Goal: Complete application form

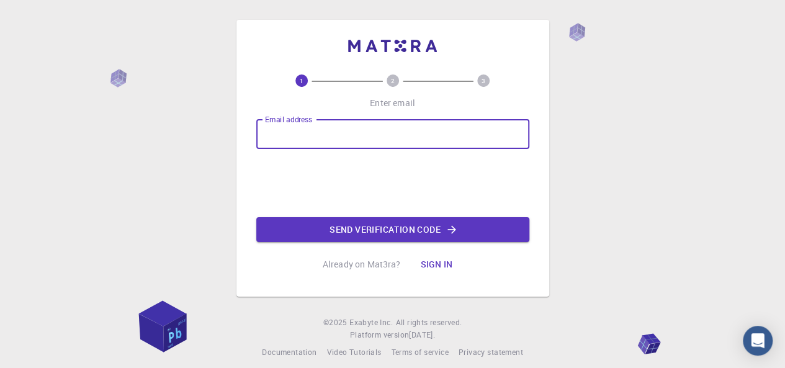
click at [324, 137] on input "Email address" at bounding box center [392, 134] width 273 height 30
type input "[EMAIL_ADDRESS][DOMAIN_NAME]"
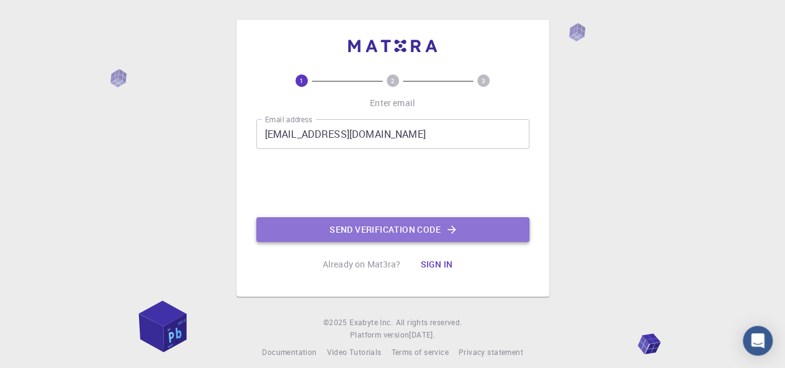
click at [399, 228] on button "Send verification code" at bounding box center [392, 229] width 273 height 25
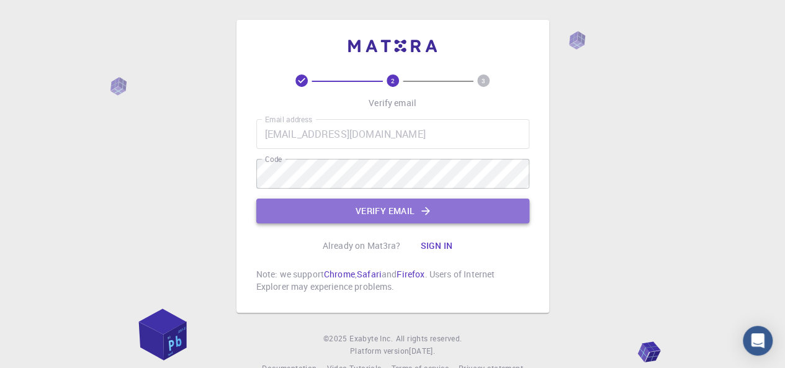
click at [351, 213] on button "Verify email" at bounding box center [392, 210] width 273 height 25
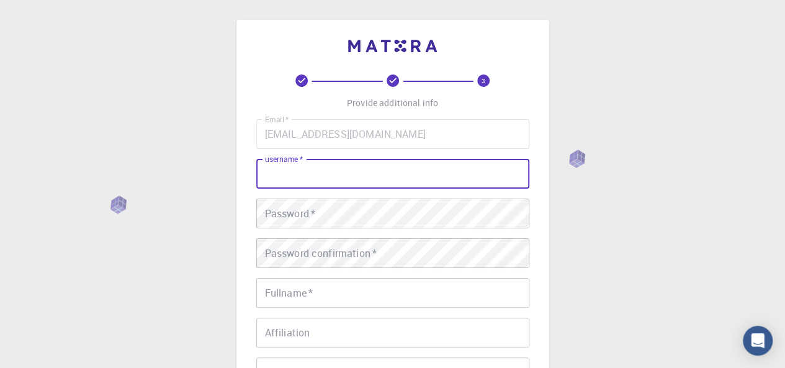
click at [308, 184] on input "username   *" at bounding box center [392, 174] width 273 height 30
type input "[PERSON_NAME]"
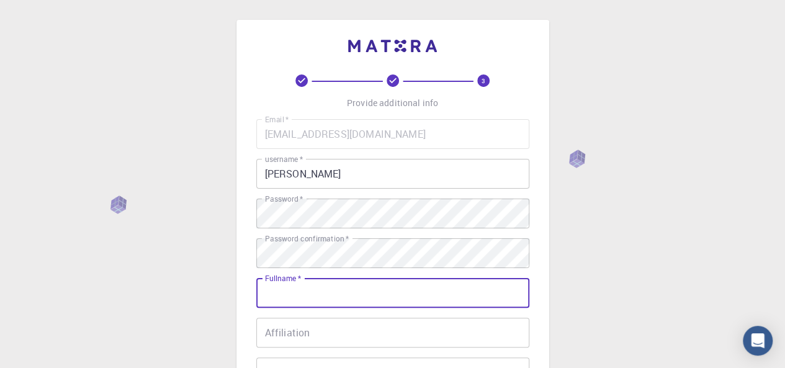
click at [313, 298] on input "Fullname   *" at bounding box center [392, 293] width 273 height 30
type input "[PERSON_NAME] [PERSON_NAME]"
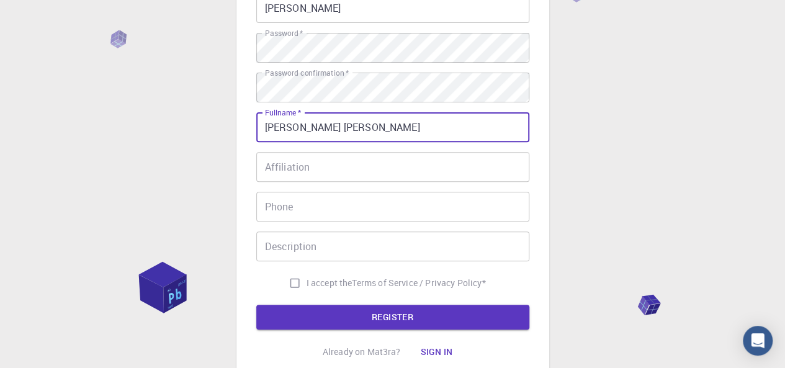
scroll to position [174, 0]
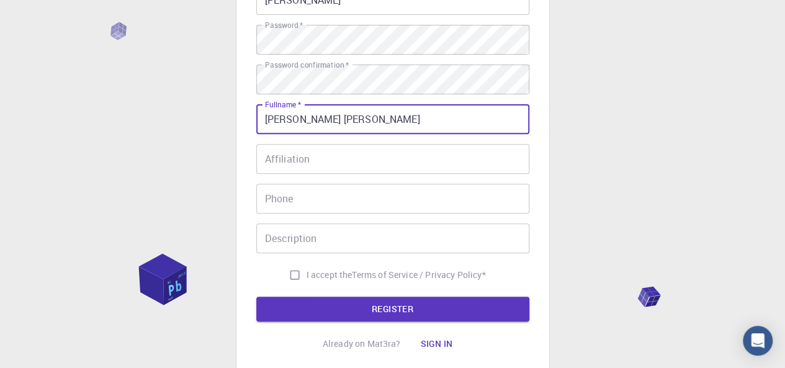
click at [306, 164] on input "Affiliation" at bounding box center [392, 159] width 273 height 30
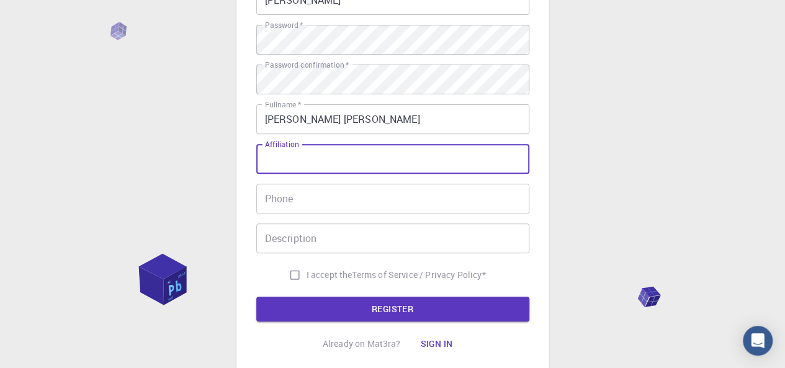
click at [304, 198] on input "Phone" at bounding box center [392, 199] width 273 height 30
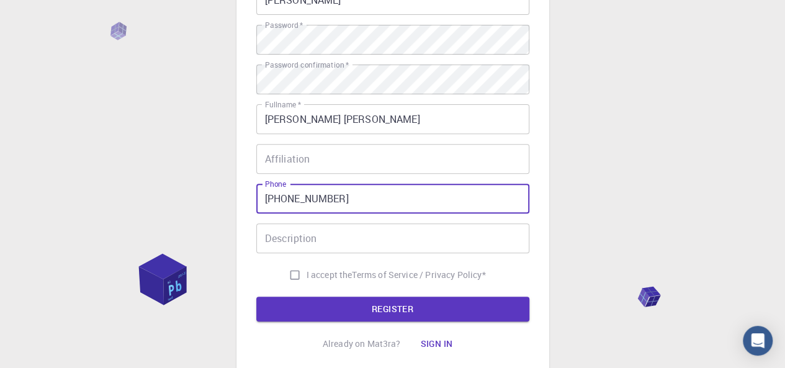
type input "[PHONE_NUMBER]"
click at [304, 162] on input "Affiliation" at bounding box center [392, 159] width 273 height 30
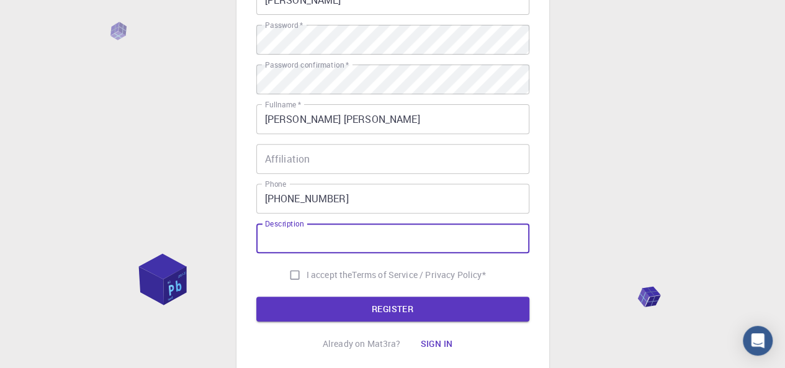
click at [335, 242] on input "Description" at bounding box center [392, 238] width 273 height 30
type input "environmental healing consultancy"
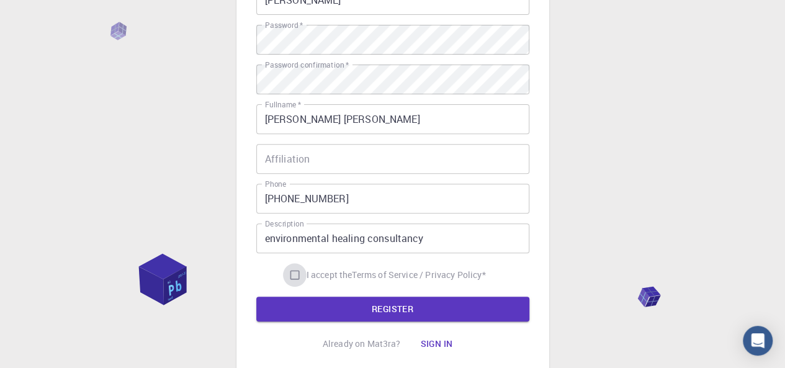
click at [288, 275] on input "I accept the Terms of Service / Privacy Policy *" at bounding box center [295, 275] width 24 height 24
checkbox input "true"
click at [330, 155] on input "Affiliation" at bounding box center [392, 159] width 273 height 30
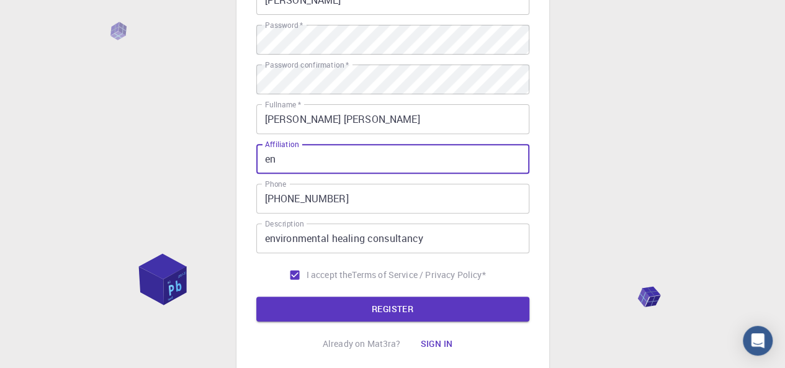
type input "e"
click at [401, 308] on button "REGISTER" at bounding box center [392, 308] width 273 height 25
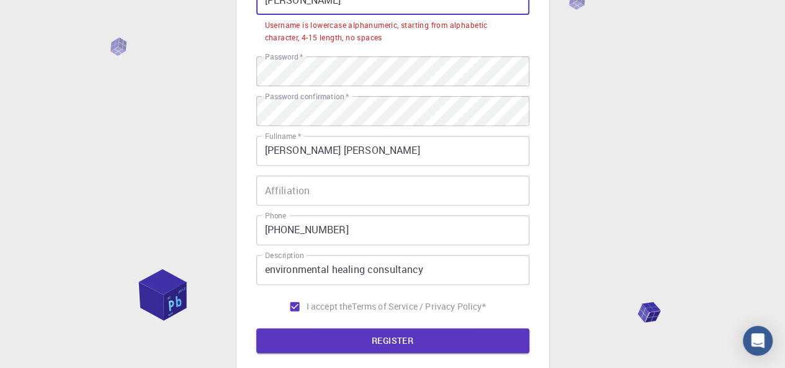
click at [358, 11] on input "[PERSON_NAME]" at bounding box center [392, 0] width 273 height 30
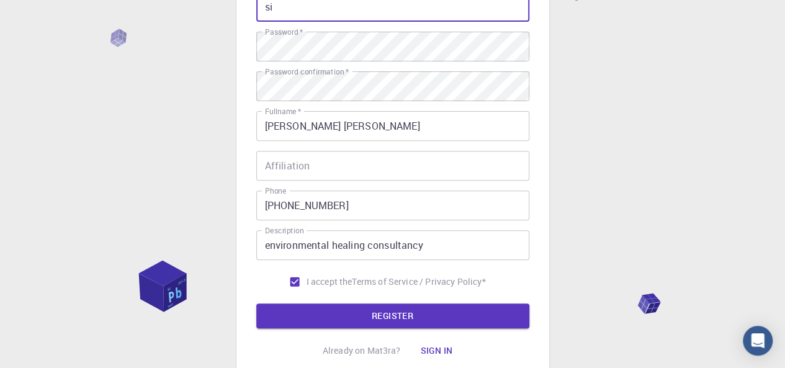
type input "i"
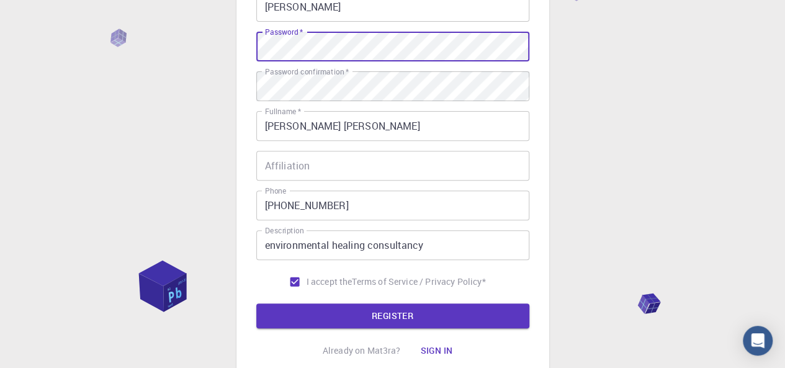
click at [300, 8] on input "[PERSON_NAME]" at bounding box center [392, 7] width 273 height 30
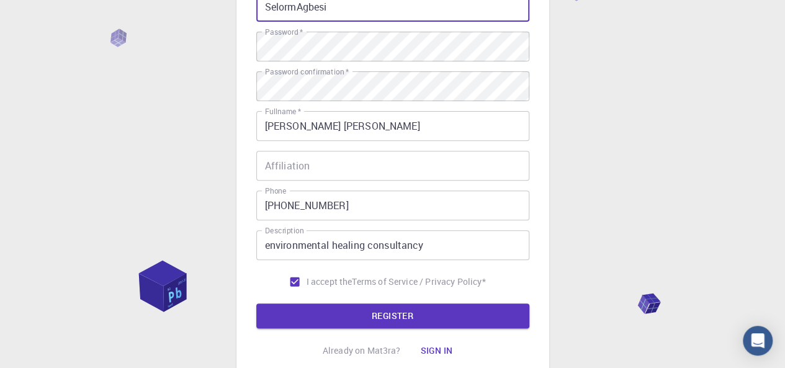
click at [350, 4] on input "SelormAgbesi" at bounding box center [392, 7] width 273 height 30
click at [368, 6] on input "SelormAgbesi" at bounding box center [392, 7] width 273 height 30
click at [393, 319] on button "REGISTER" at bounding box center [392, 315] width 273 height 25
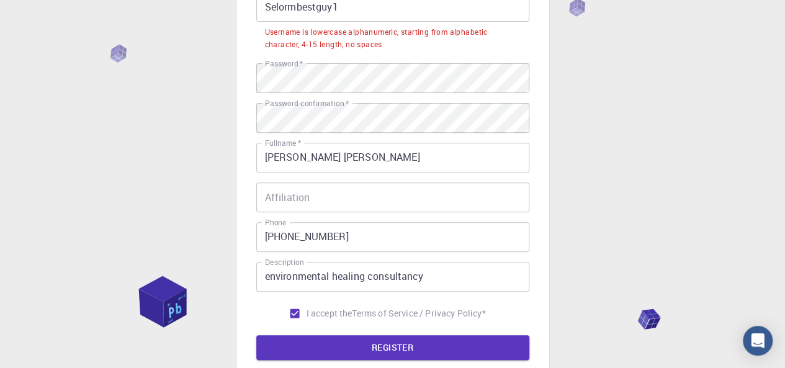
click at [270, 7] on input "Selormbestguy1" at bounding box center [392, 7] width 273 height 30
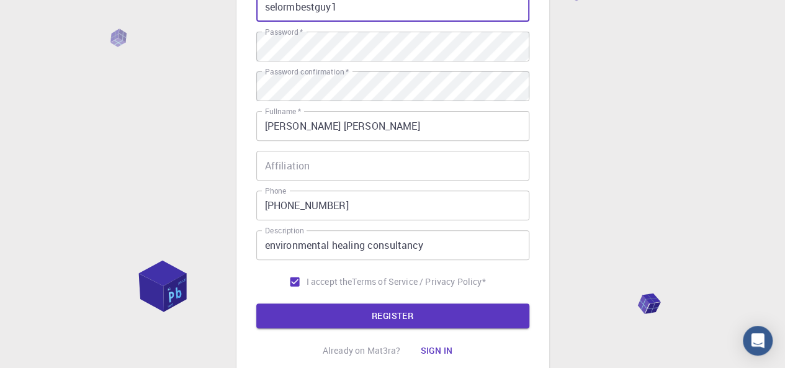
click at [355, 6] on input "selormbestguy1" at bounding box center [392, 7] width 273 height 30
type input "selormbestguy1"
click at [399, 313] on button "REGISTER" at bounding box center [392, 315] width 273 height 25
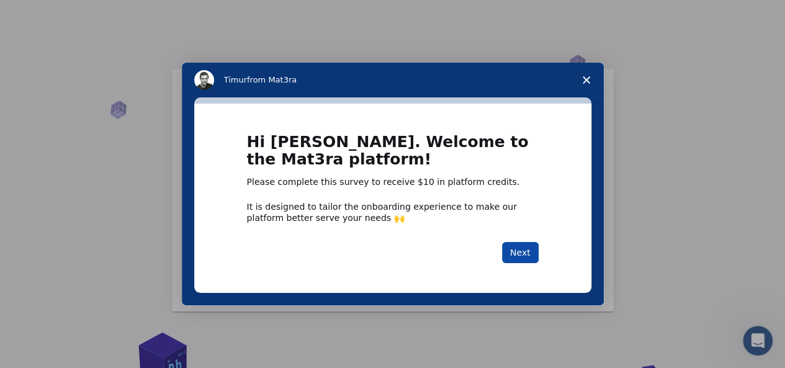
click at [520, 247] on button "Next" at bounding box center [520, 252] width 37 height 21
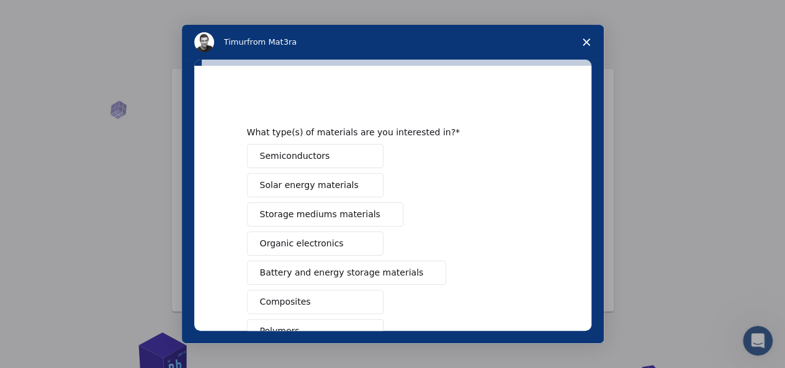
scroll to position [226, 0]
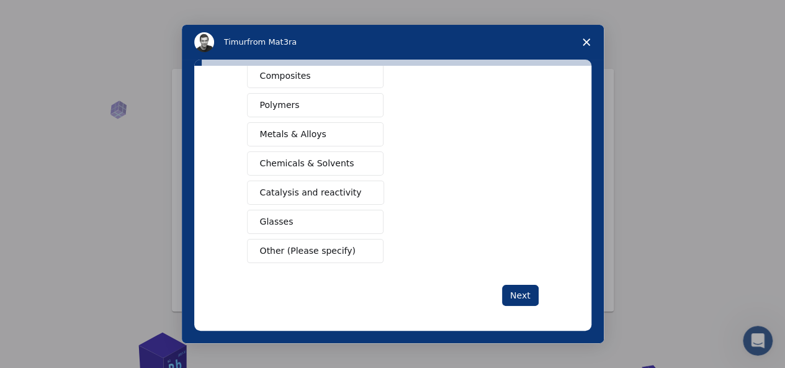
click at [342, 101] on button "Polymers" at bounding box center [315, 105] width 136 height 24
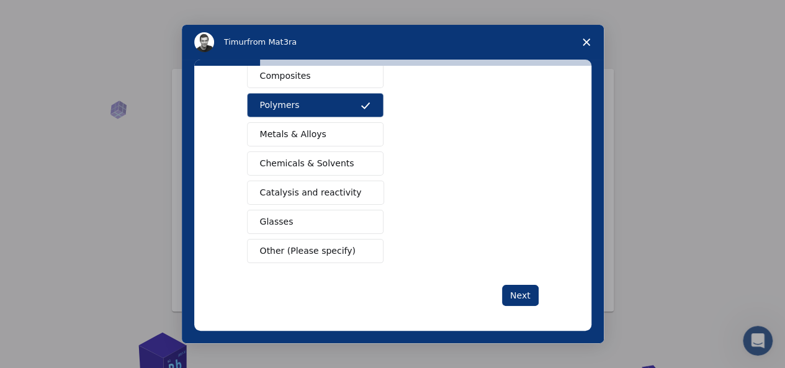
click at [351, 131] on button "Metals & Alloys" at bounding box center [315, 134] width 136 height 24
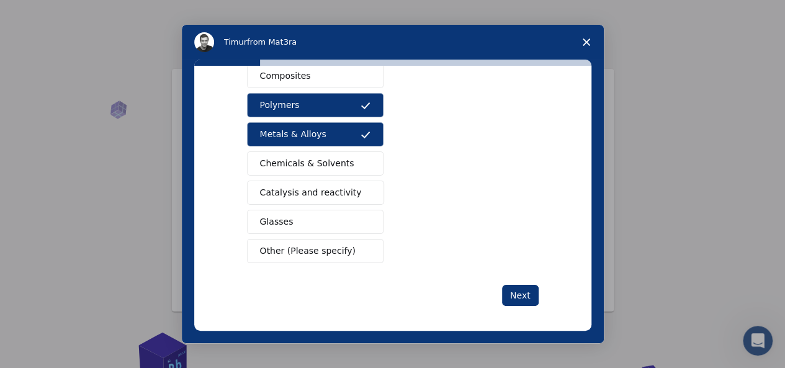
click at [360, 159] on span "Intercom messenger" at bounding box center [365, 164] width 10 height 10
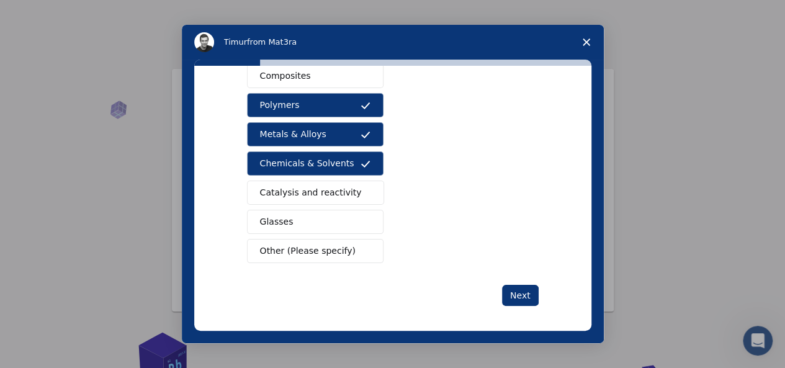
click at [355, 180] on button "Catalysis and reactivity" at bounding box center [316, 192] width 138 height 24
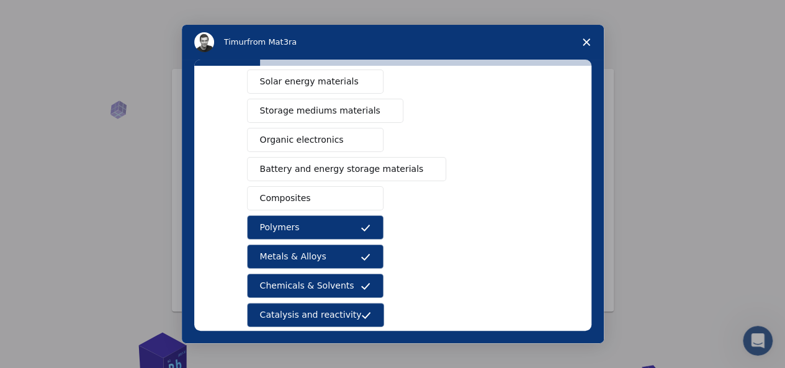
scroll to position [102, 0]
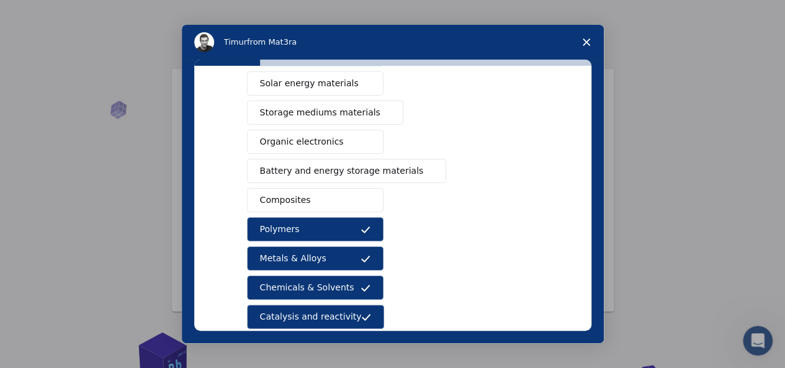
click at [340, 137] on button "Organic electronics" at bounding box center [315, 142] width 136 height 24
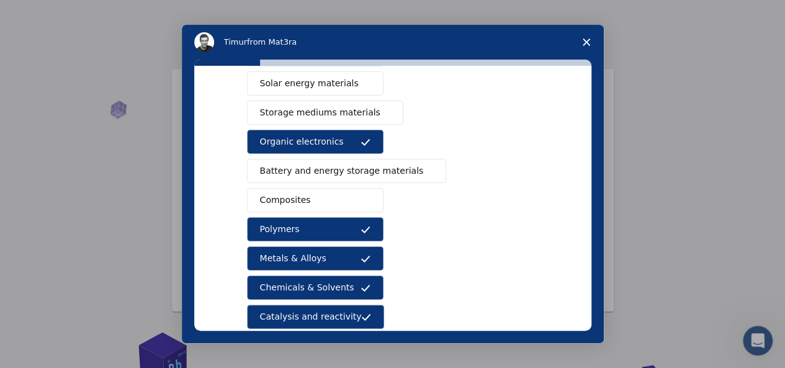
click at [332, 197] on button "Composites" at bounding box center [315, 200] width 136 height 24
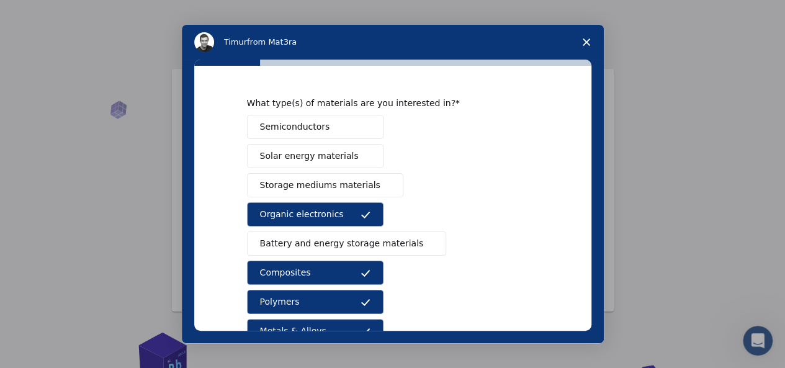
scroll to position [27, 0]
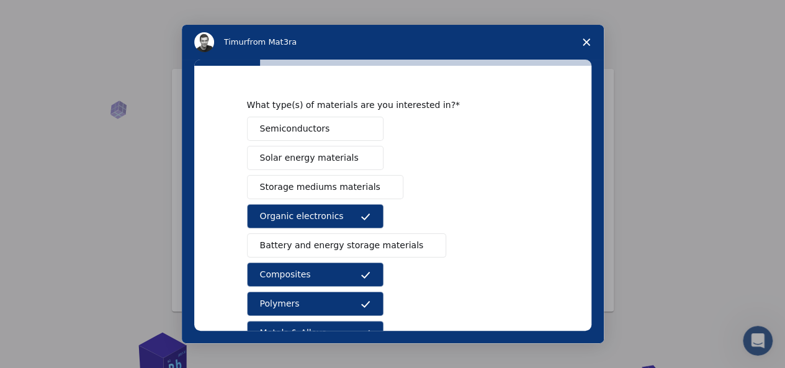
click at [334, 136] on button "Semiconductors" at bounding box center [315, 129] width 136 height 24
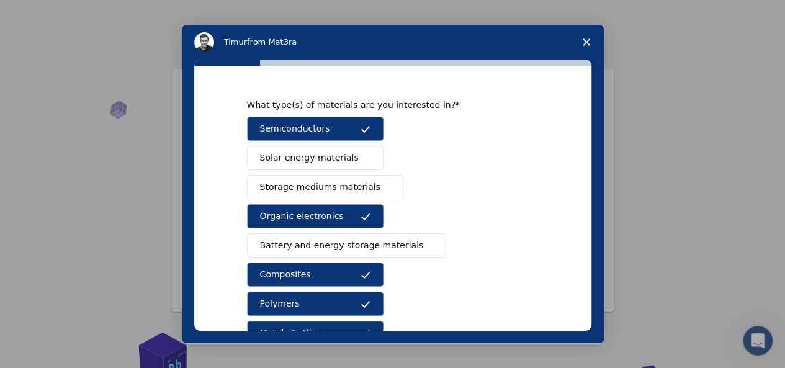
click at [287, 158] on span "Solar energy materials" at bounding box center [309, 157] width 99 height 13
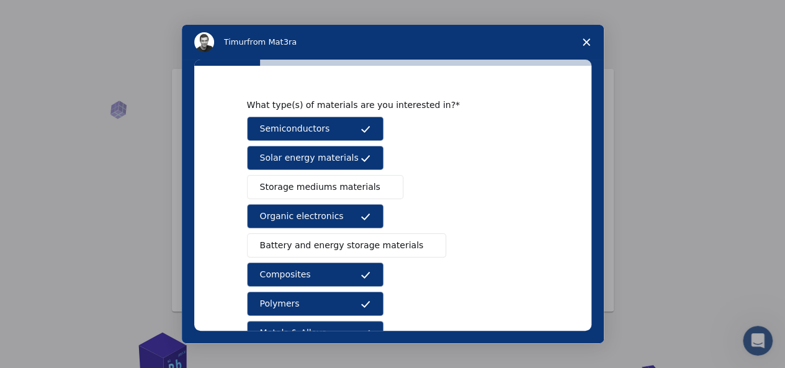
click at [375, 241] on span "Battery and energy storage materials" at bounding box center [342, 245] width 164 height 13
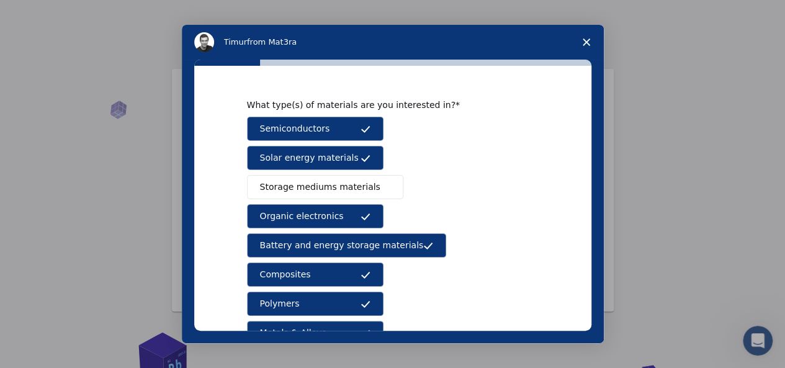
click at [329, 185] on span "Storage mediums materials" at bounding box center [320, 186] width 120 height 13
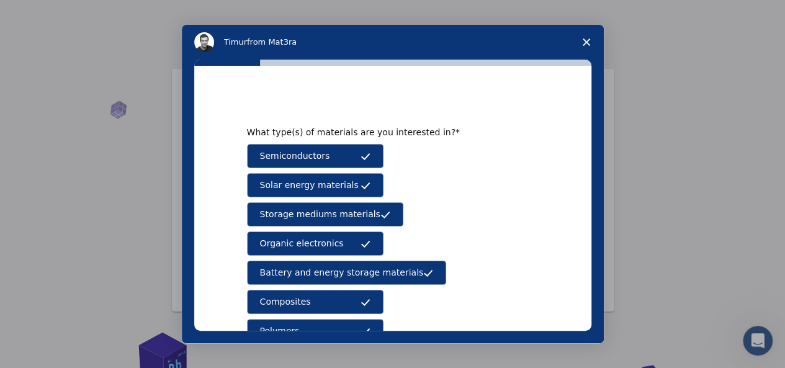
scroll to position [226, 0]
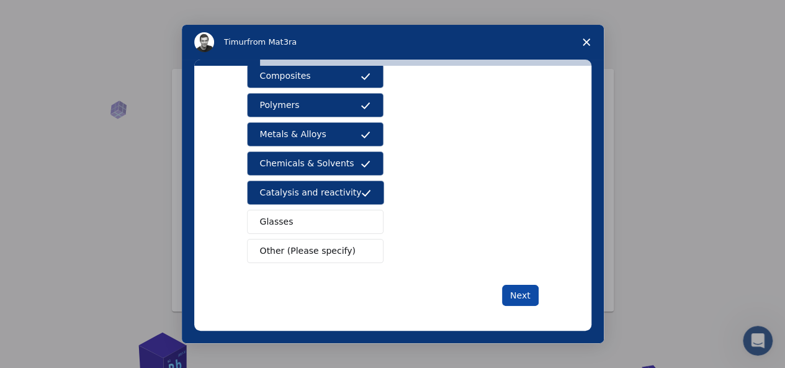
click at [513, 286] on button "Next" at bounding box center [520, 295] width 37 height 21
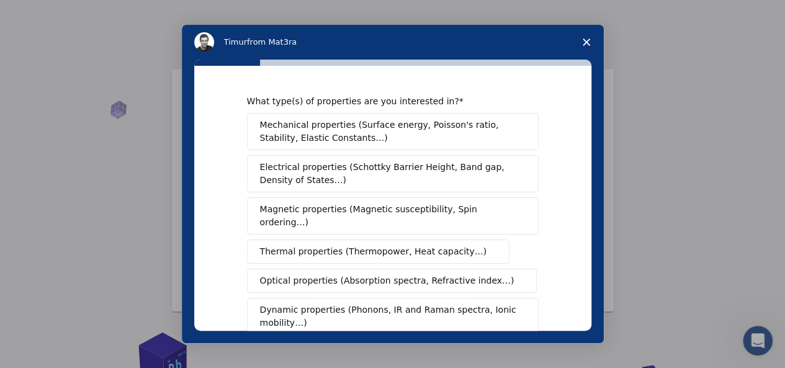
scroll to position [232, 0]
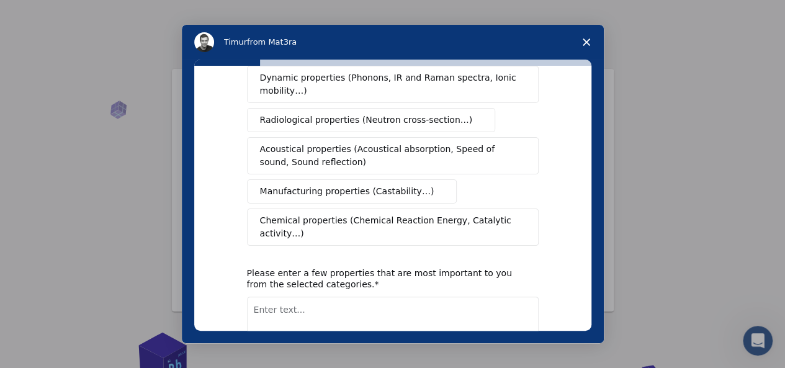
click at [511, 214] on span "Chemical properties (Chemical Reaction Energy, Catalytic activity…)" at bounding box center [388, 227] width 257 height 26
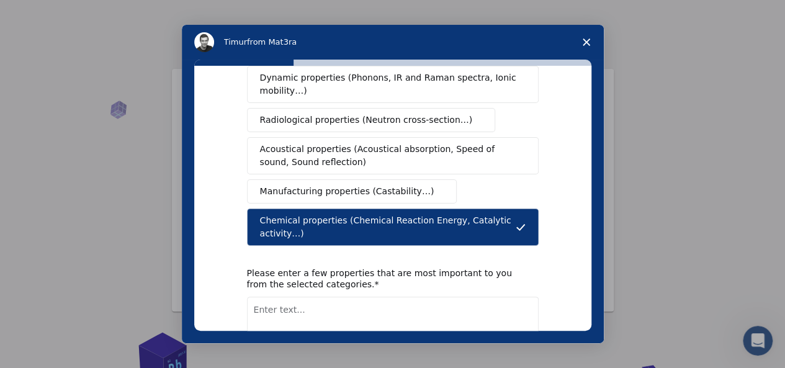
click at [434, 187] on span "Intercom messenger" at bounding box center [439, 192] width 10 height 10
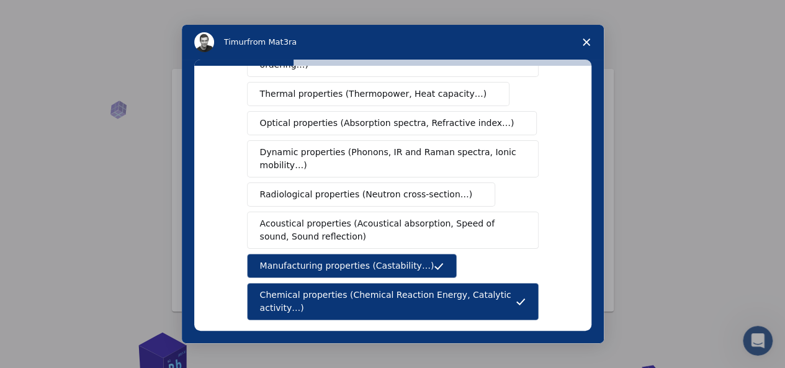
scroll to position [133, 0]
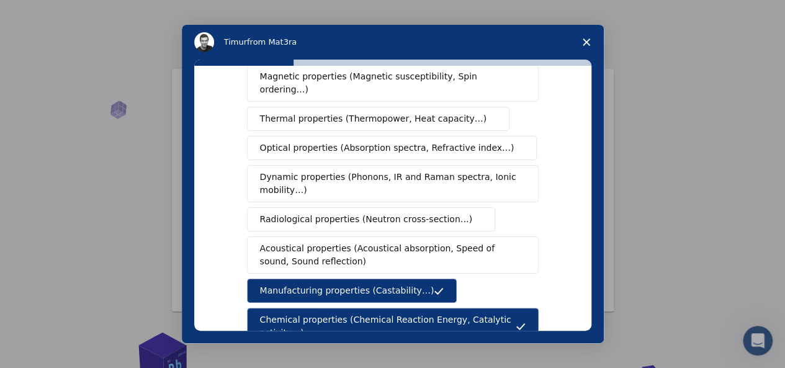
click at [495, 171] on span "Dynamic properties (Phonons, IR and Raman spectra, Ionic mobility…)" at bounding box center [388, 184] width 257 height 26
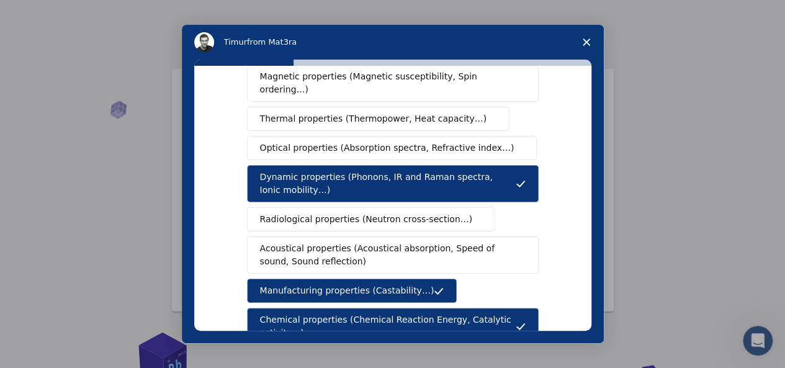
click at [452, 141] on span "Optical properties (Absorption spectra, Refractive index…)" at bounding box center [387, 147] width 254 height 13
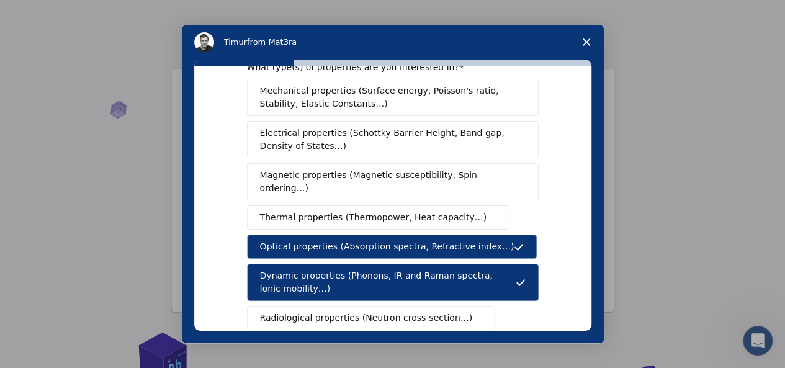
scroll to position [33, 0]
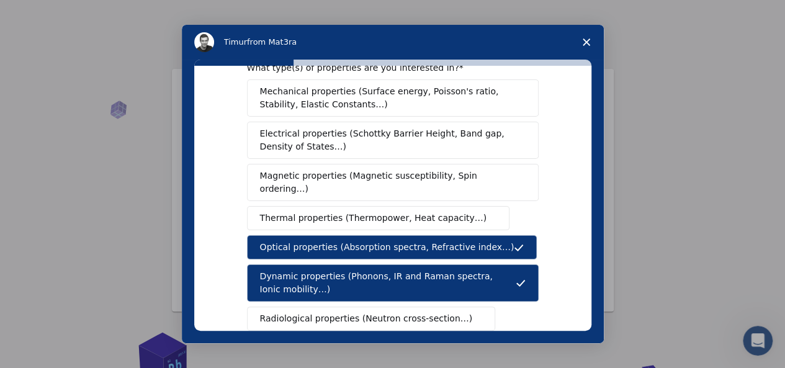
click at [452, 131] on span "Electrical properties (Schottky Barrier Height, Band gap, Density of States…)" at bounding box center [389, 140] width 258 height 26
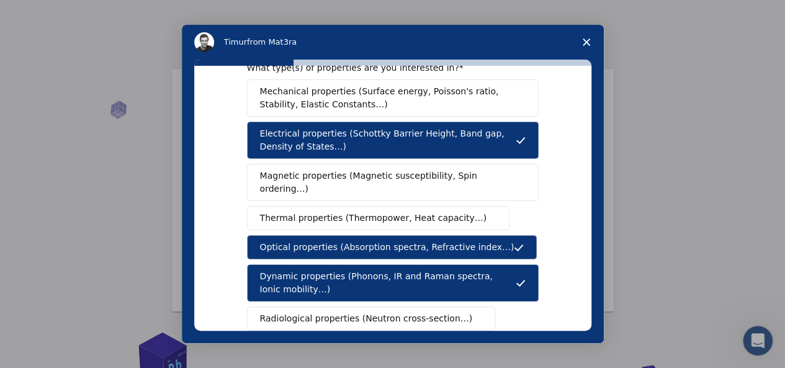
click at [452, 131] on span "Electrical properties (Schottky Barrier Height, Band gap, Density of States…)" at bounding box center [388, 140] width 256 height 26
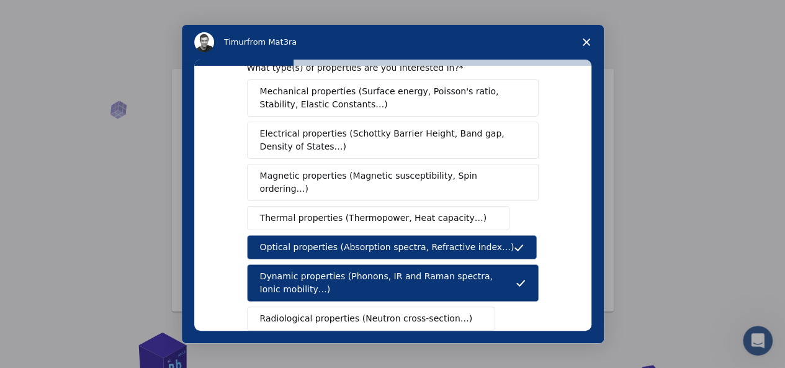
click at [452, 131] on span "Electrical properties (Schottky Barrier Height, Band gap, Density of States…)" at bounding box center [389, 140] width 258 height 26
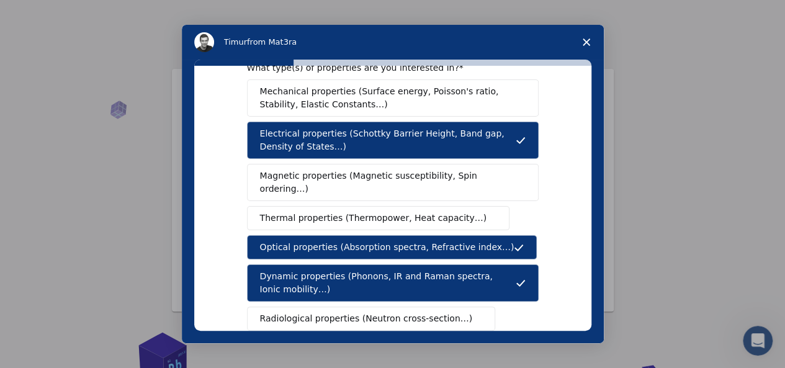
scroll to position [9, 0]
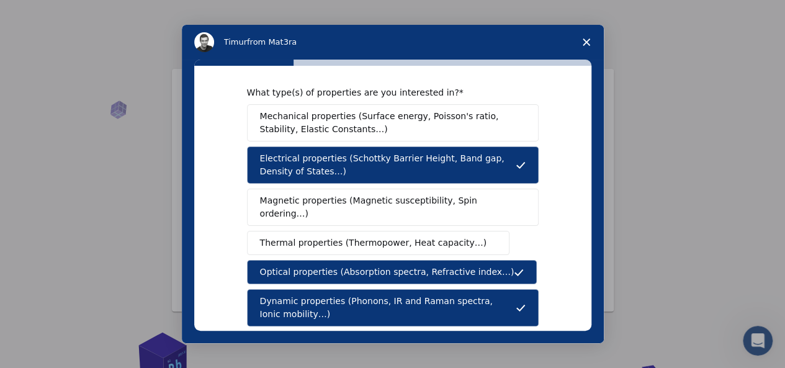
click at [452, 131] on span "Mechanical properties (Surface energy, Poisson's ratio, Stability, Elastic Cons…" at bounding box center [389, 123] width 259 height 26
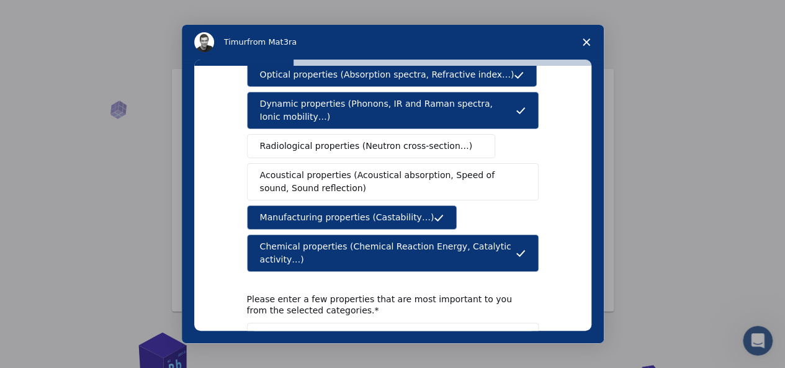
scroll to position [207, 0]
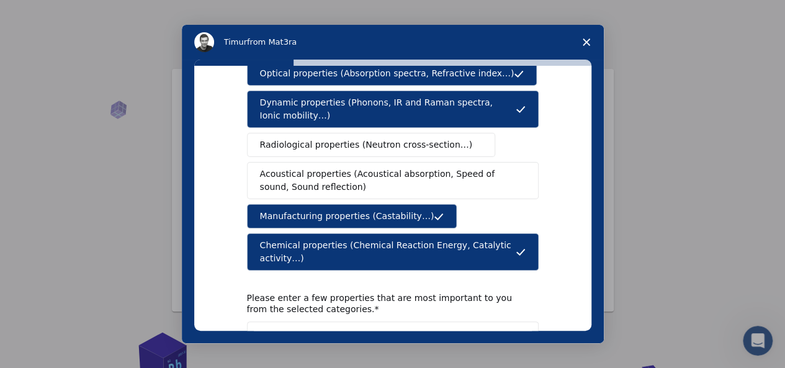
click at [404, 138] on span "Radiological properties (Neutron cross-section…)" at bounding box center [366, 144] width 213 height 13
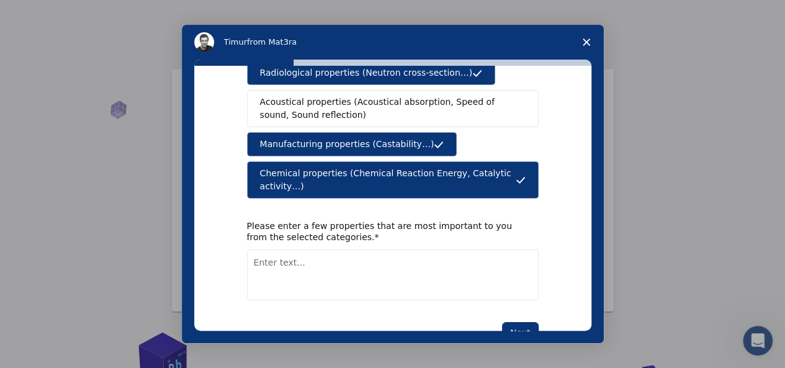
scroll to position [282, 0]
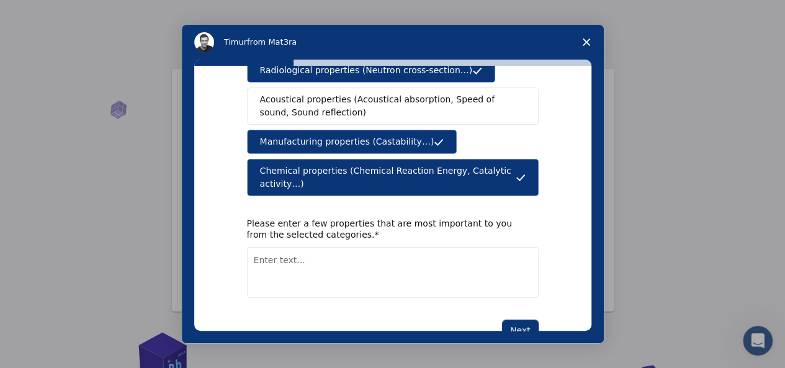
click at [354, 247] on textarea "Enter text..." at bounding box center [392, 272] width 291 height 51
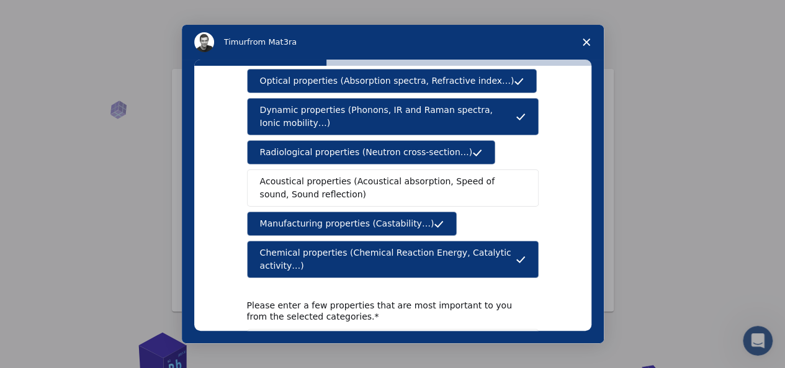
scroll to position [200, 0]
click at [446, 329] on textarea "chemical properties, radiological properties," at bounding box center [392, 354] width 291 height 51
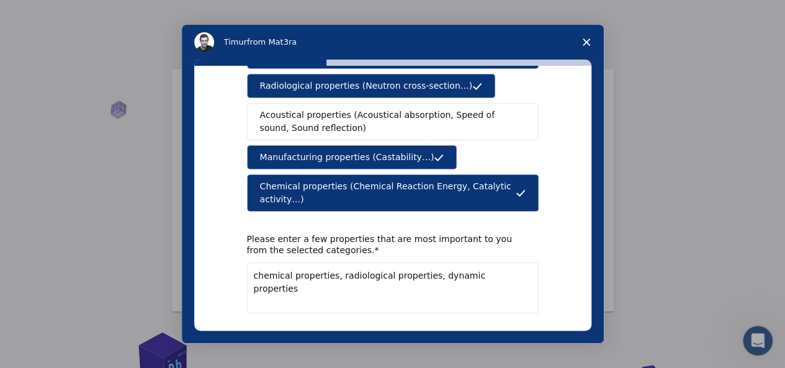
scroll to position [290, 0]
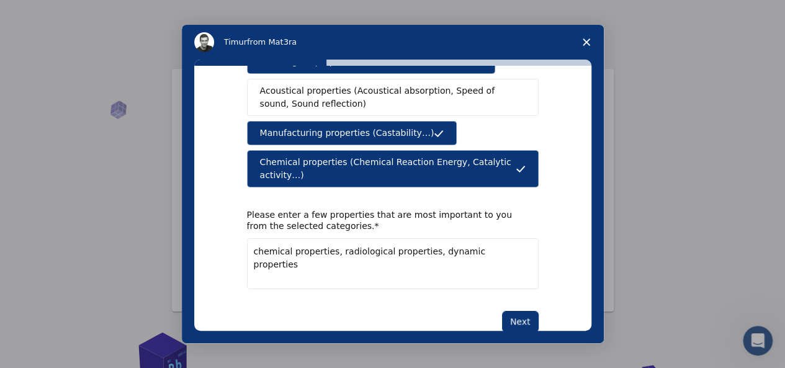
click at [496, 238] on textarea "chemical properties, radiological properties, dynamic properties" at bounding box center [392, 263] width 291 height 51
type textarea "chemical properties, radiological properties, dynamic properties and optical pr…"
click at [505, 311] on button "Next" at bounding box center [520, 321] width 37 height 21
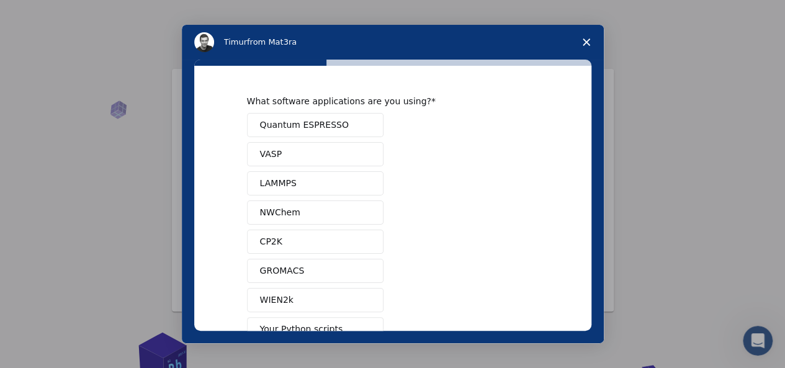
scroll to position [137, 0]
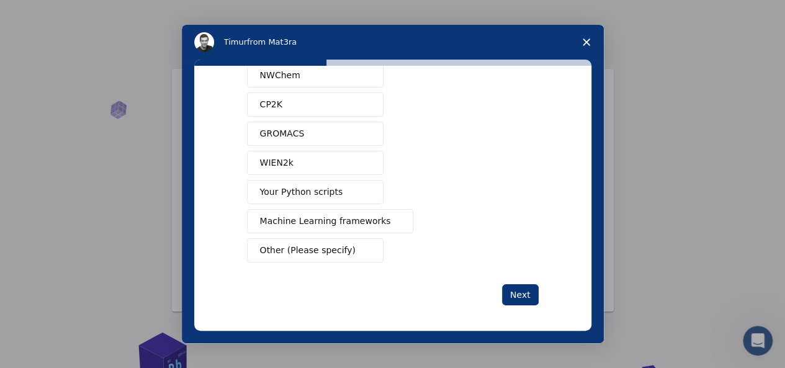
click at [309, 244] on span "Other (Please specify)" at bounding box center [308, 250] width 96 height 13
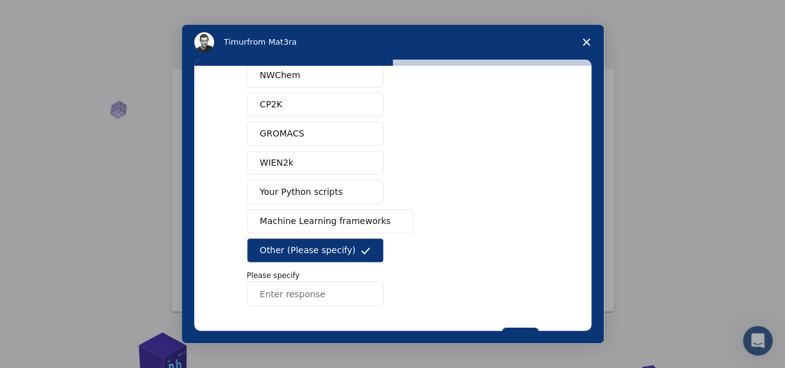
click at [287, 287] on input "Enter response" at bounding box center [315, 293] width 136 height 25
type input "startup want to know the best in the system"
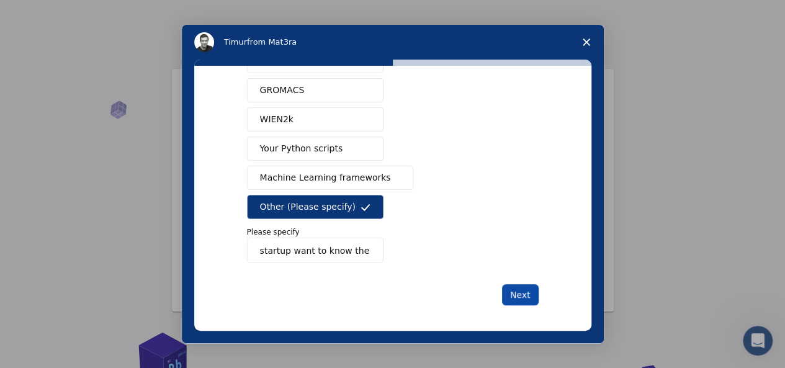
click at [509, 287] on button "Next" at bounding box center [520, 294] width 37 height 21
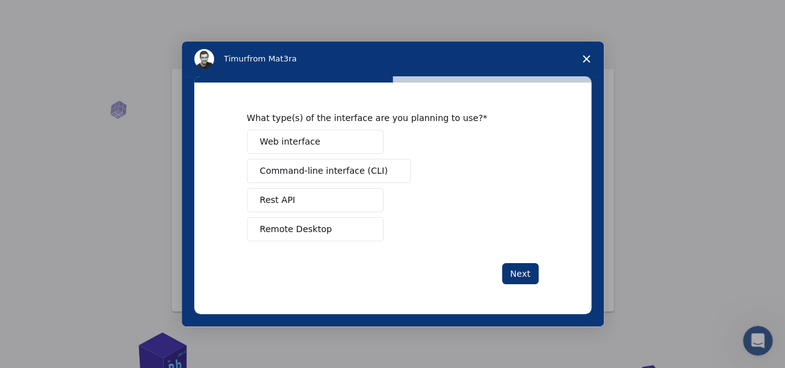
scroll to position [0, 0]
